Goal: Transaction & Acquisition: Purchase product/service

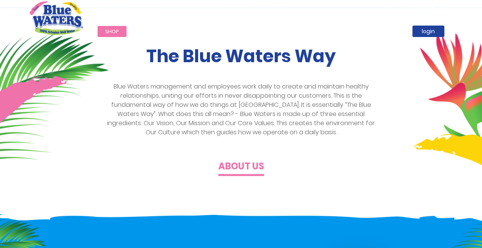
scroll to position [38, 0]
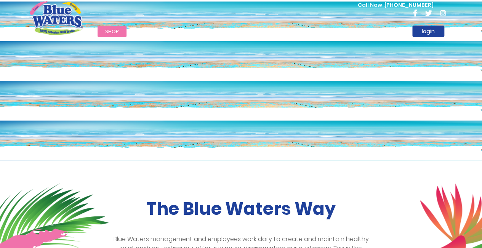
click at [113, 34] on span "Shop" at bounding box center [112, 31] width 14 height 7
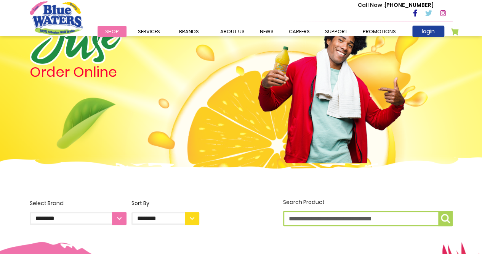
scroll to position [38, 0]
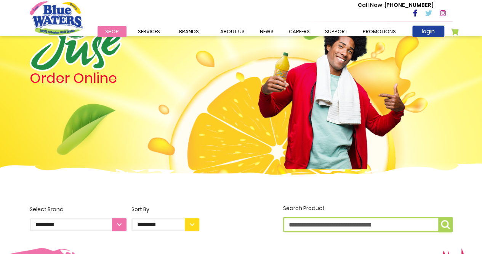
click at [76, 71] on h4 "Order Online" at bounding box center [115, 78] width 170 height 14
click at [106, 28] on span "Shop" at bounding box center [112, 31] width 14 height 7
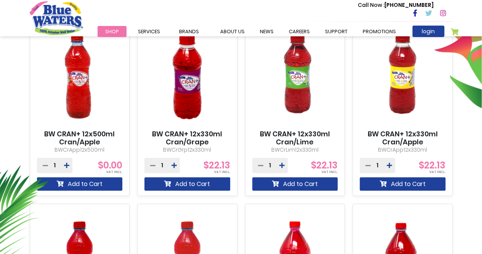
scroll to position [305, 0]
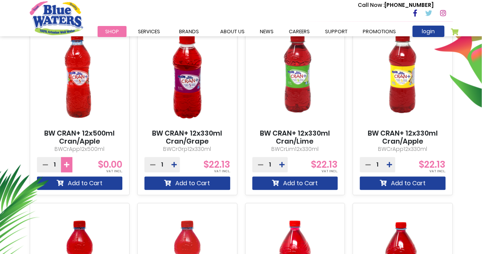
click at [65, 167] on icon at bounding box center [66, 164] width 5 height 6
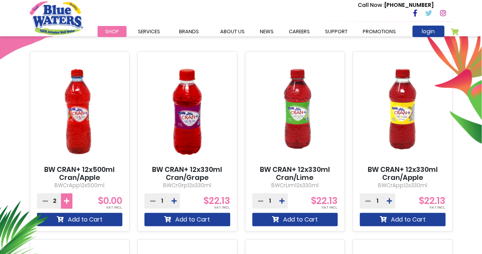
scroll to position [343, 0]
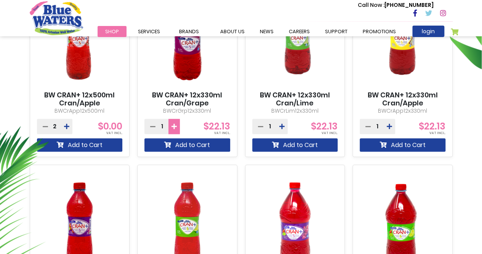
click at [173, 125] on icon at bounding box center [174, 126] width 5 height 6
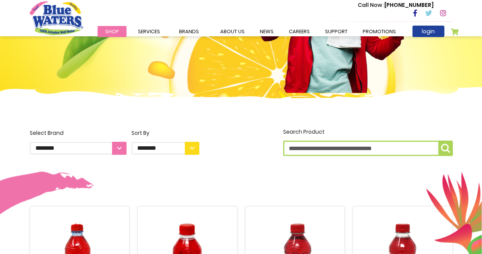
scroll to position [114, 0]
click at [442, 107] on img at bounding box center [241, 109] width 482 height 45
